Goal: Information Seeking & Learning: Learn about a topic

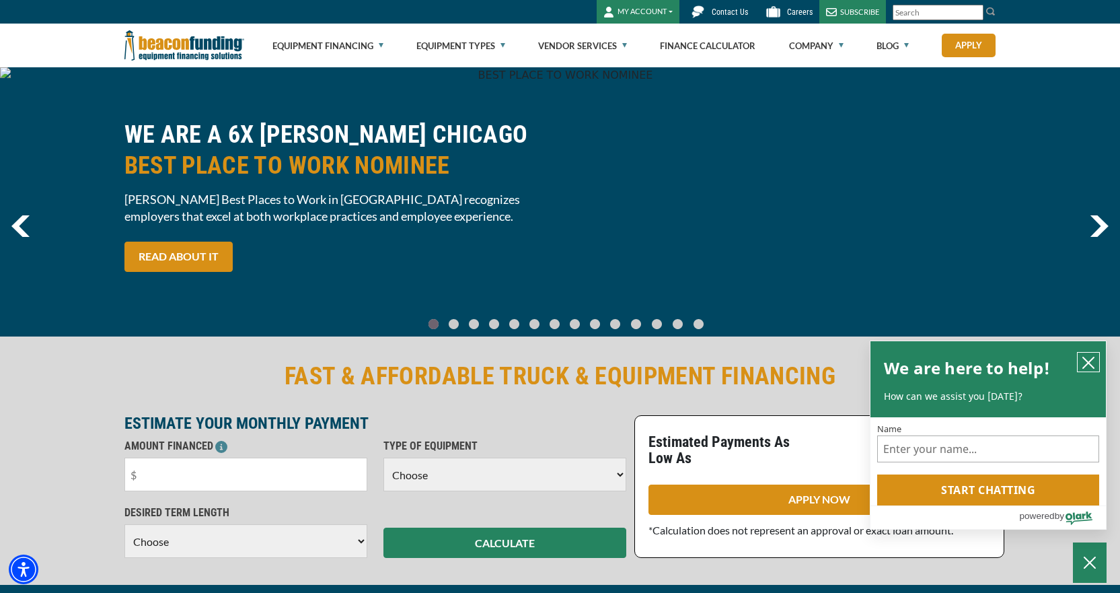
drag, startPoint x: 1083, startPoint y: 361, endPoint x: 1075, endPoint y: 361, distance: 8.7
click at [1083, 361] on icon "close chatbox" at bounding box center [1088, 362] width 13 height 13
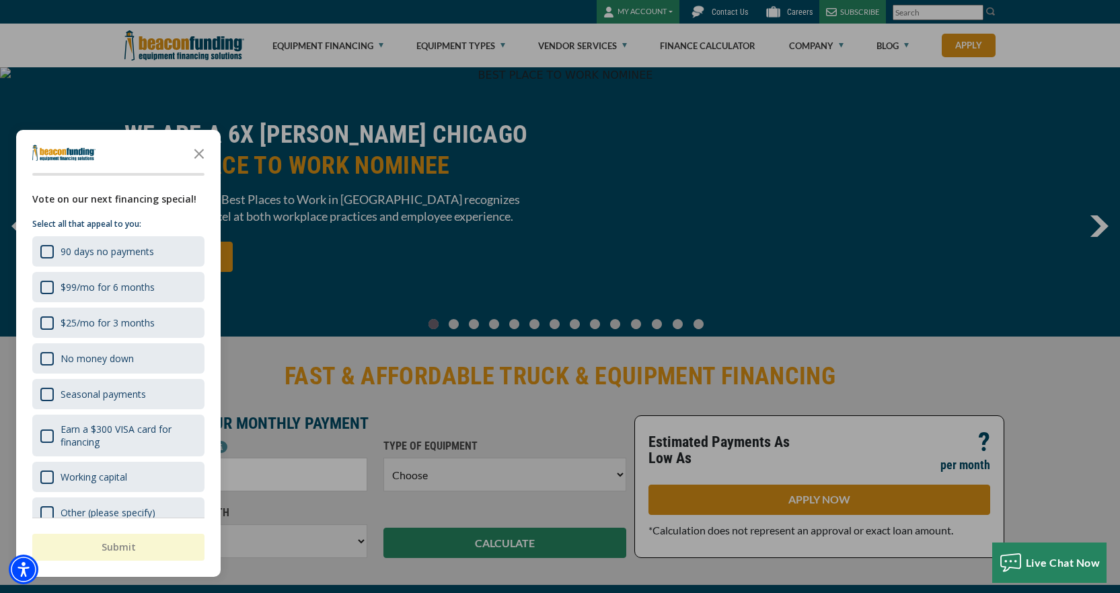
click at [357, 118] on div at bounding box center [560, 296] width 1120 height 593
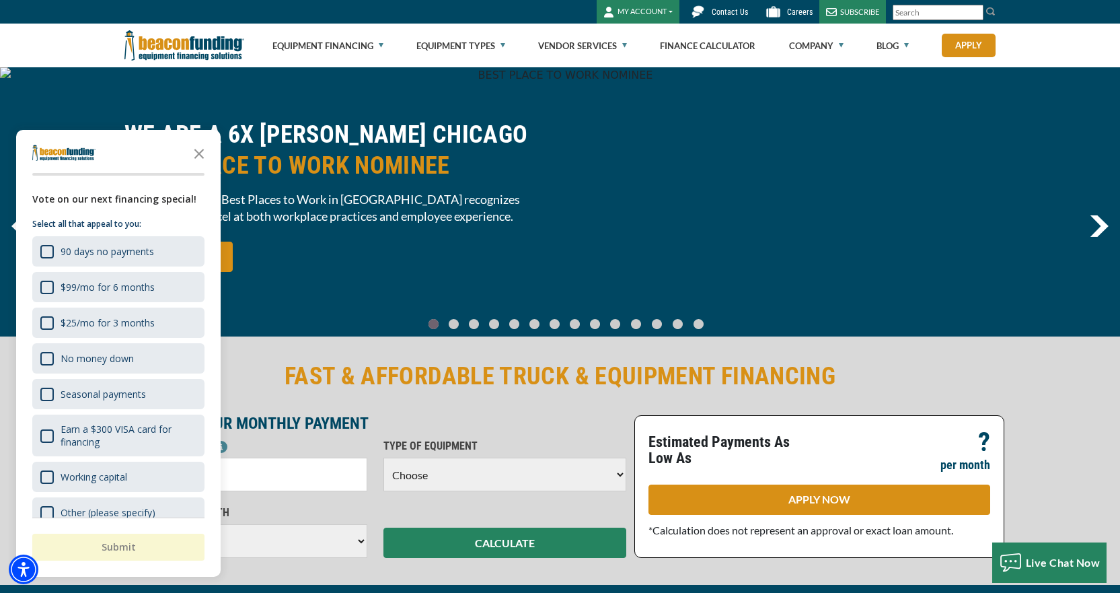
click at [199, 150] on icon "Close the survey" at bounding box center [199, 152] width 27 height 27
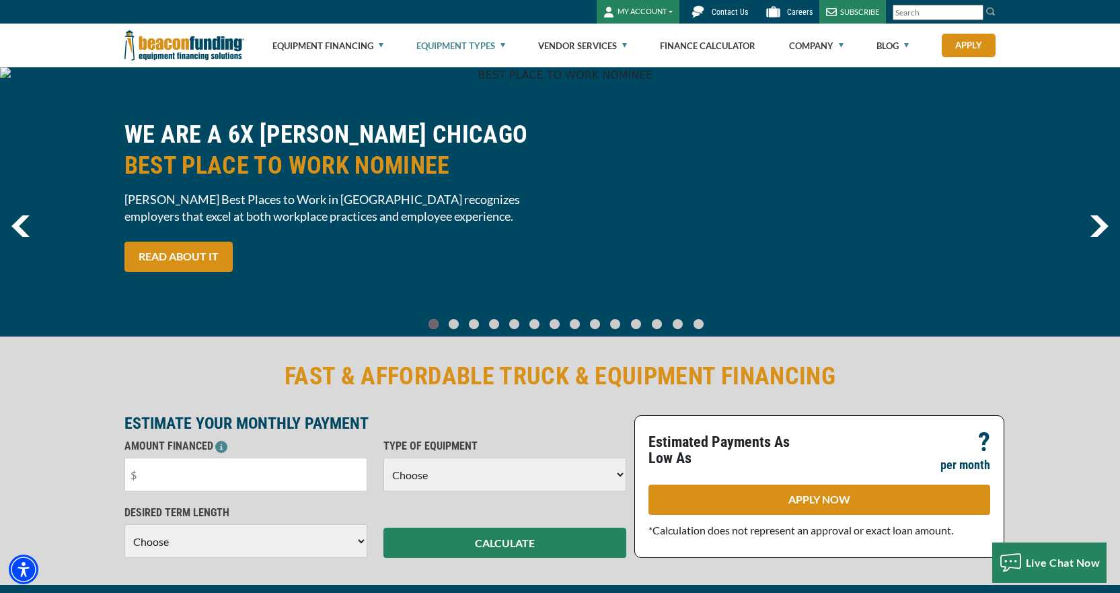
click at [463, 50] on link "Equipment Types" at bounding box center [461, 45] width 89 height 43
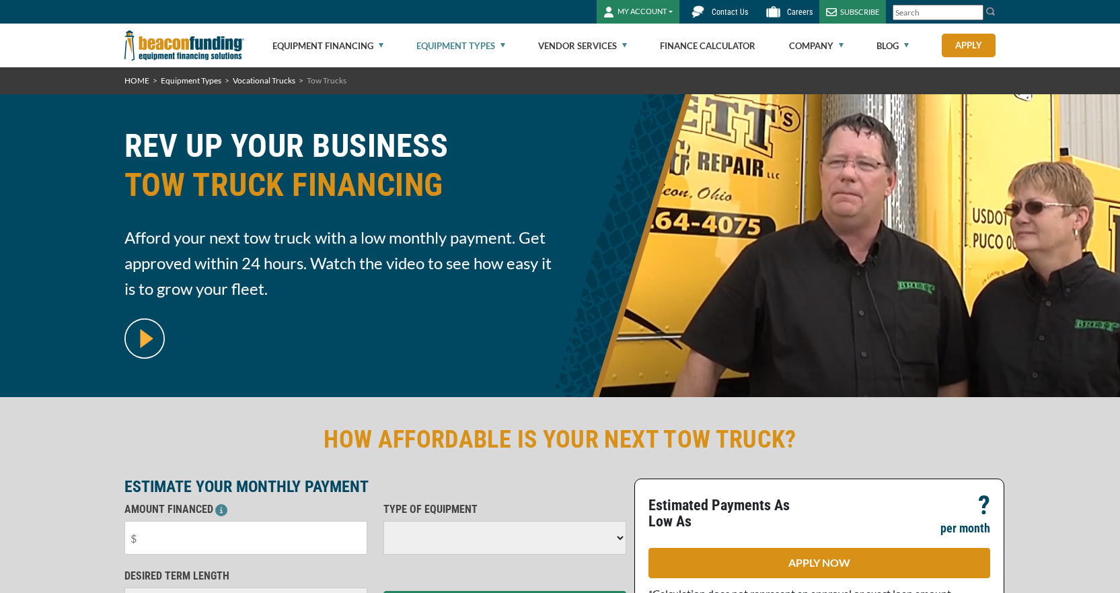
click at [464, 52] on link "Equipment Types" at bounding box center [461, 45] width 89 height 43
click at [500, 42] on link "Equipment Types" at bounding box center [461, 45] width 89 height 43
